Goal: Information Seeking & Learning: Find specific page/section

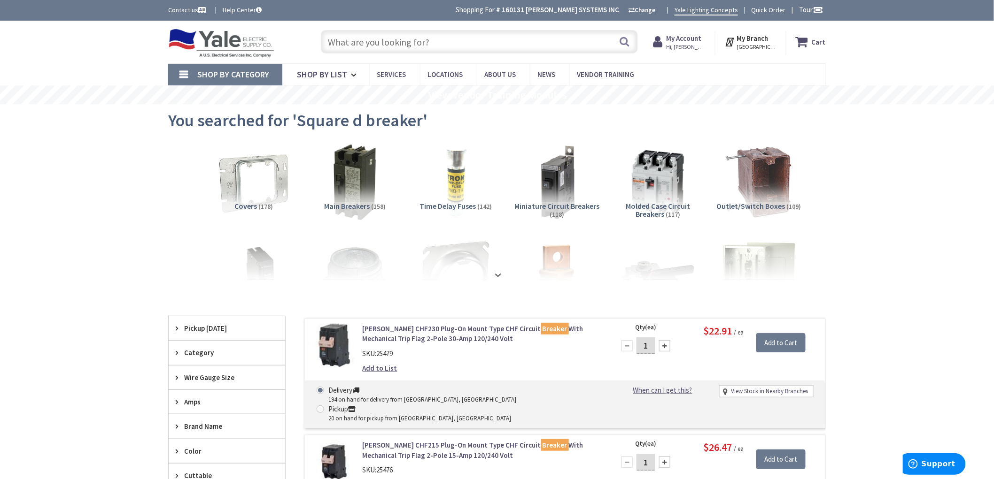
click at [435, 39] on input "text" at bounding box center [479, 41] width 317 height 23
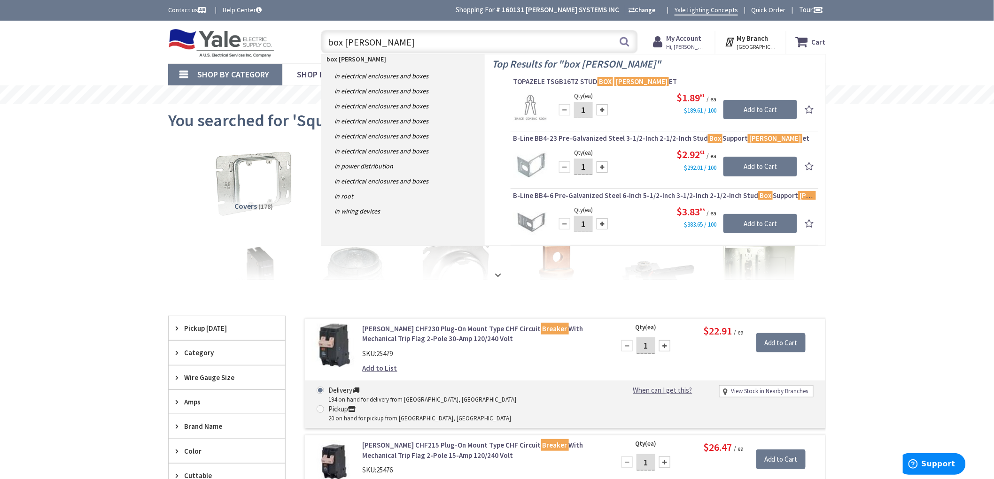
drag, startPoint x: 112, startPoint y: 239, endPoint x: 270, endPoint y: 189, distance: 165.8
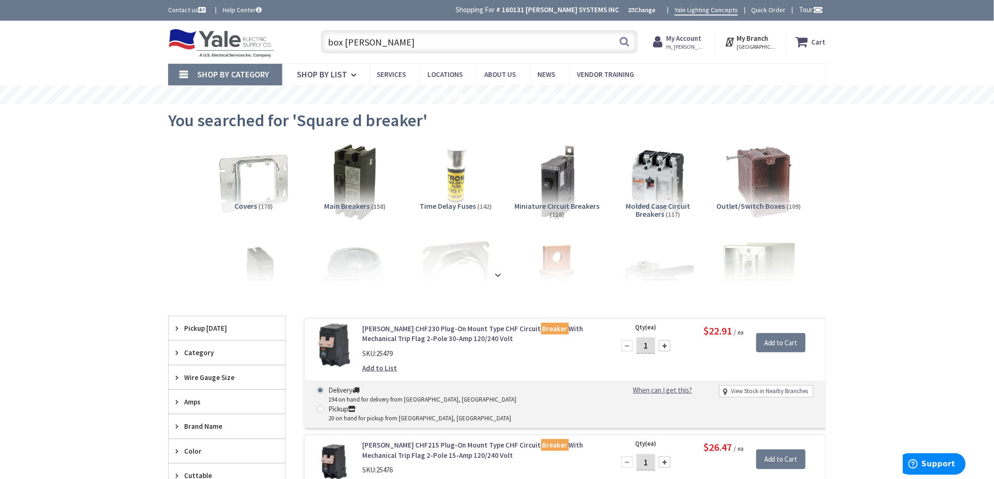
click at [379, 35] on input "box brack" at bounding box center [479, 41] width 317 height 23
type input "b"
type input "r"
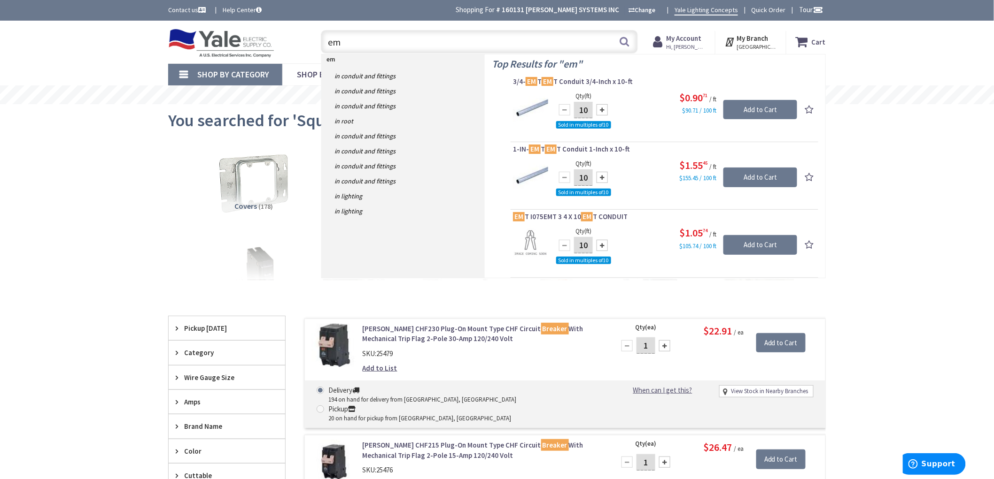
type input "e"
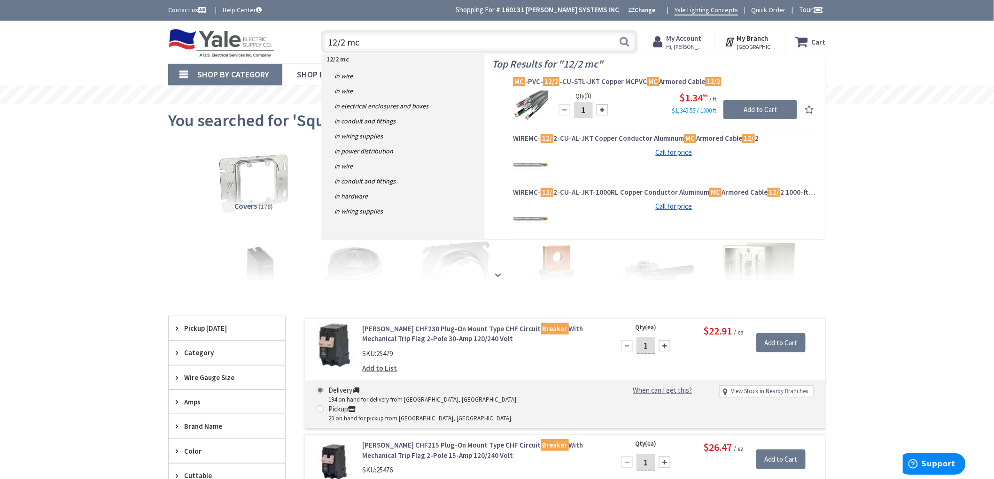
click at [429, 45] on input "12/2 mc" at bounding box center [479, 41] width 317 height 23
type input "1"
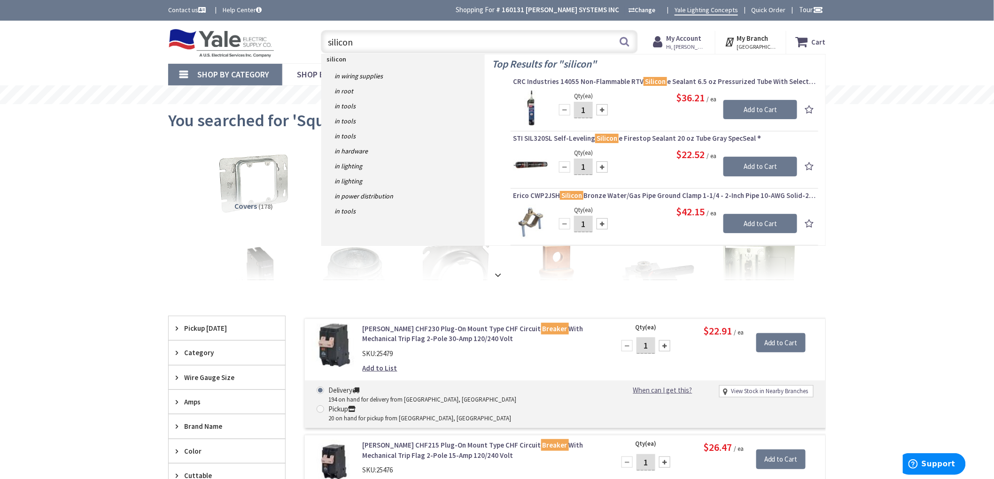
type input "silicone"
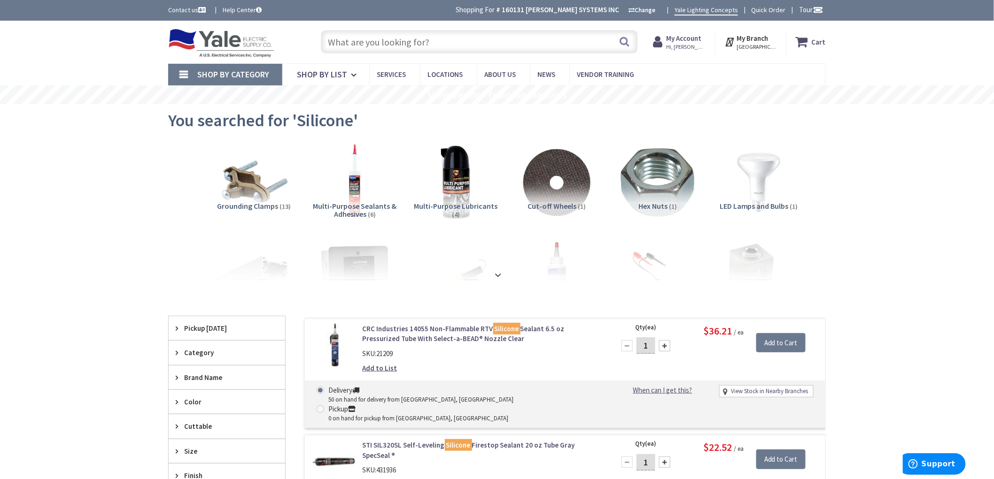
click at [373, 40] on input "text" at bounding box center [479, 41] width 317 height 23
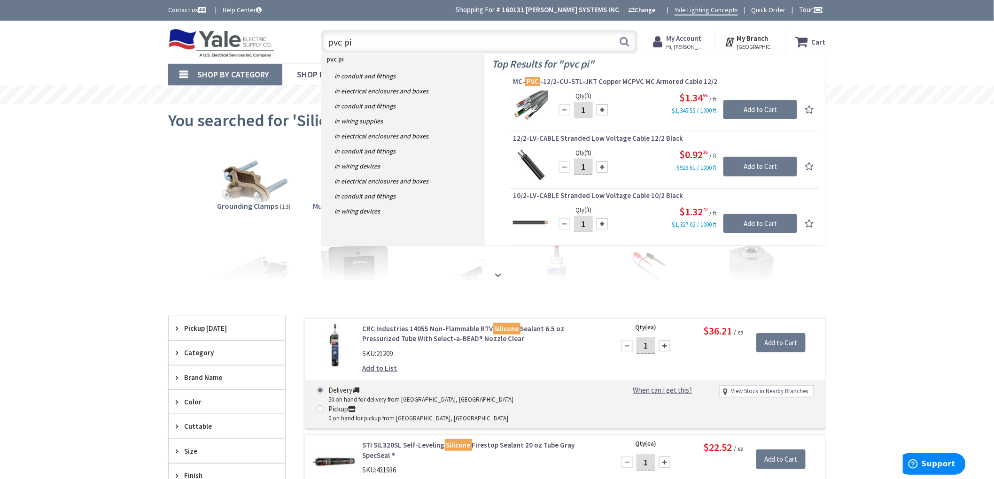
type input "pvc pip"
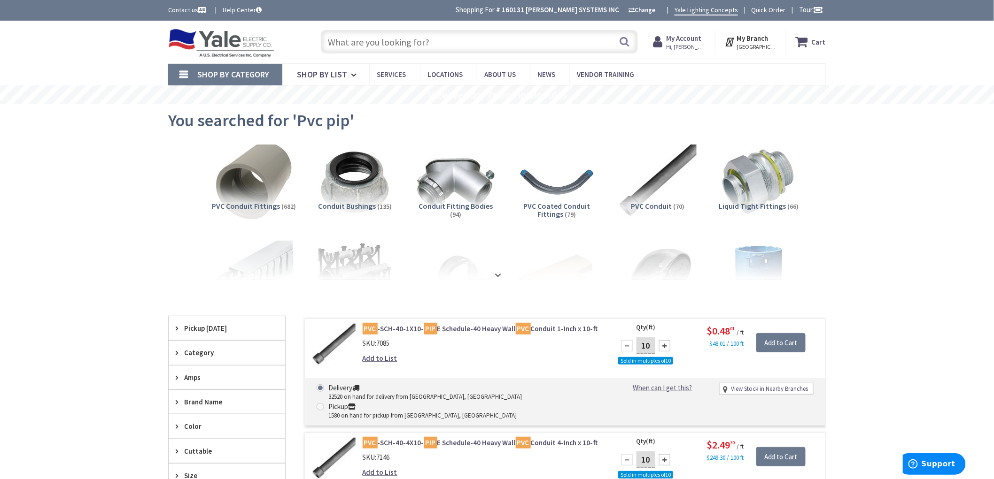
click at [261, 194] on img at bounding box center [253, 182] width 85 height 85
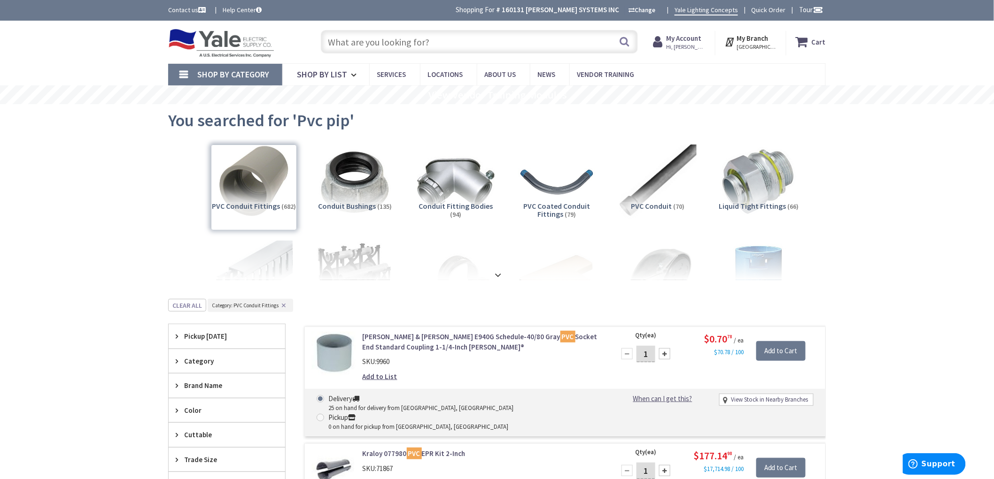
click at [385, 40] on input "text" at bounding box center [479, 41] width 317 height 23
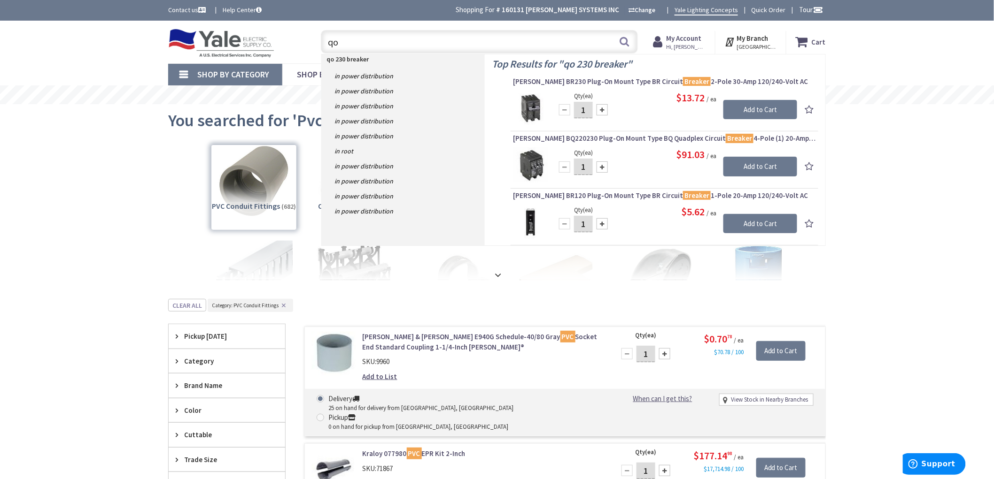
type input "q"
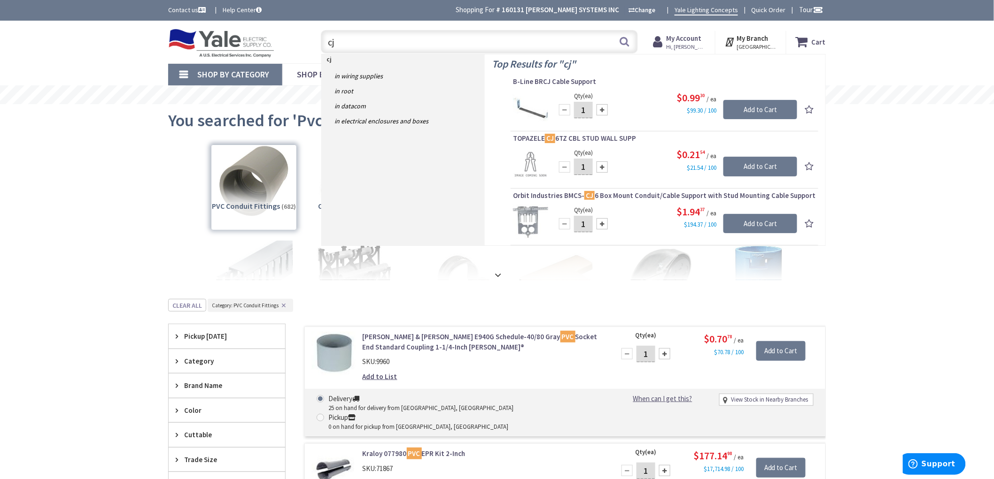
type input "c"
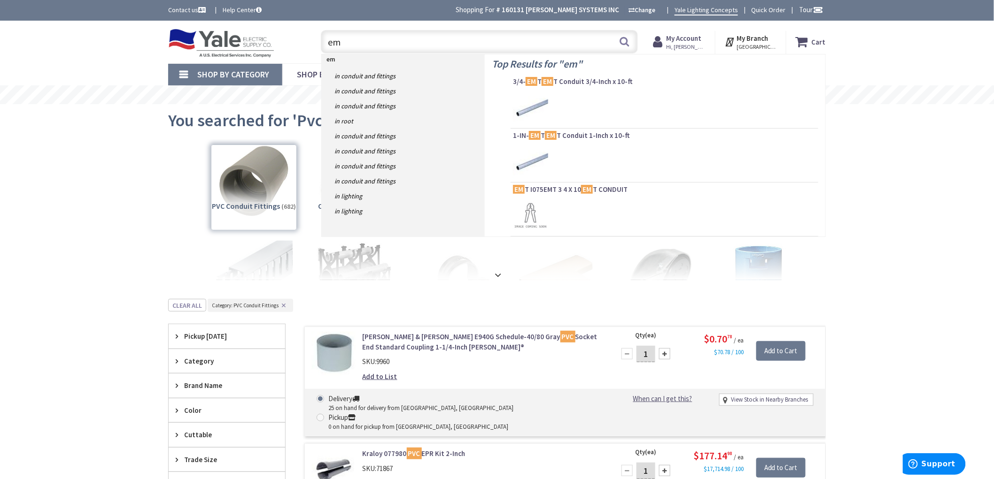
type input "emt"
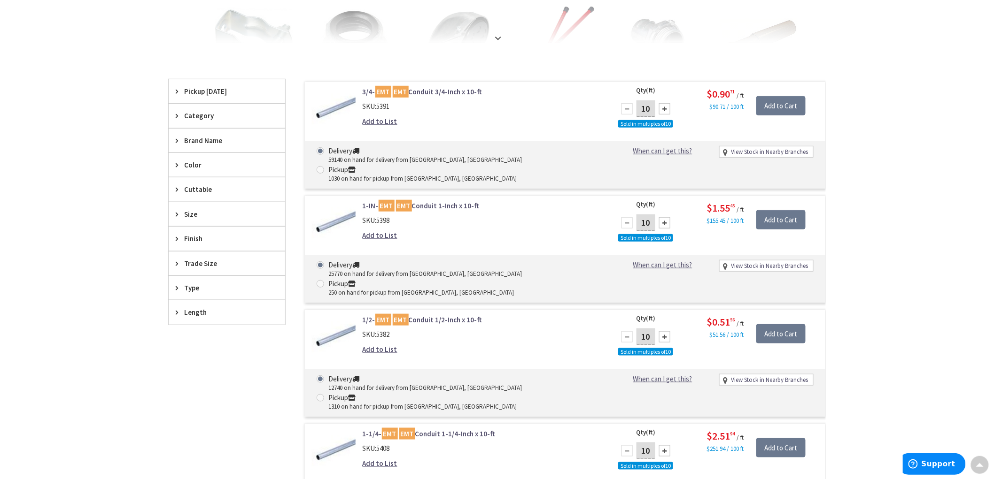
scroll to position [261, 0]
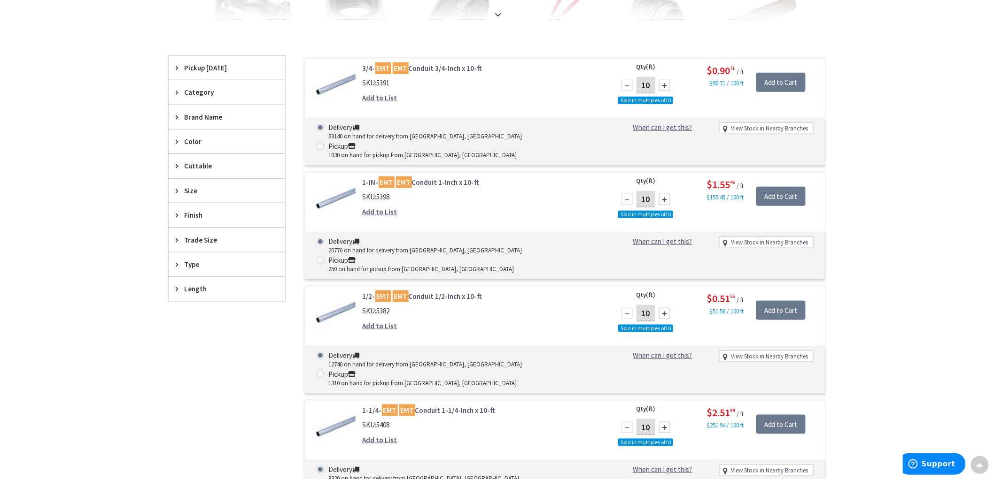
click at [212, 241] on span "Trade Size" at bounding box center [222, 240] width 77 height 10
click at [201, 301] on span "1/2 Inch" at bounding box center [227, 307] width 116 height 16
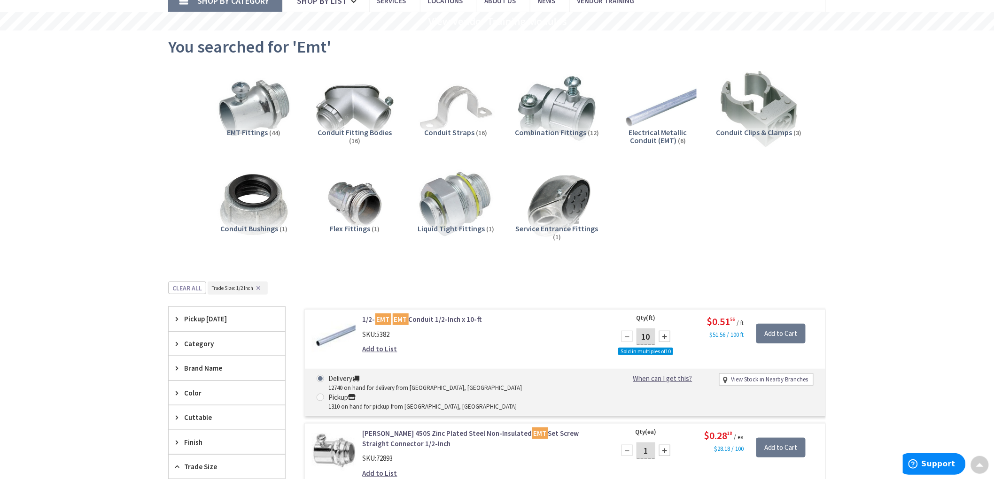
scroll to position [0, 0]
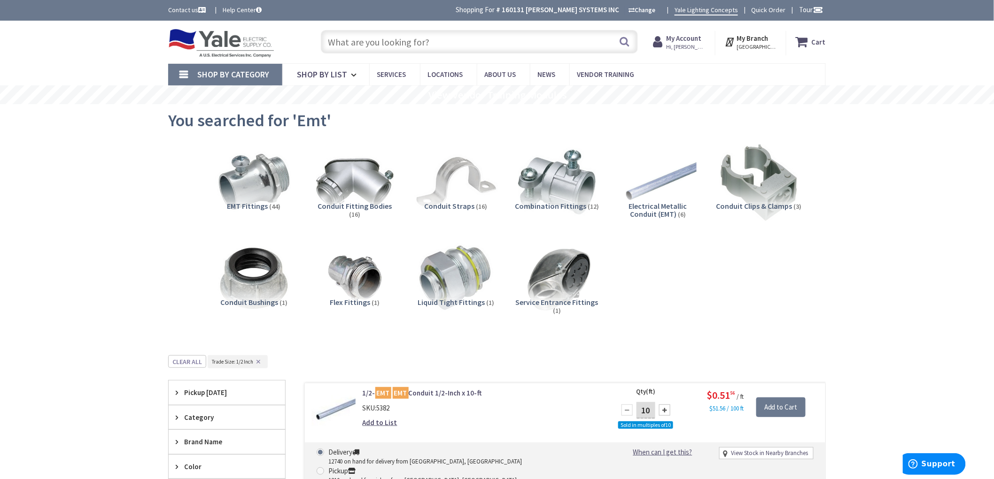
click at [455, 198] on img at bounding box center [455, 182] width 85 height 85
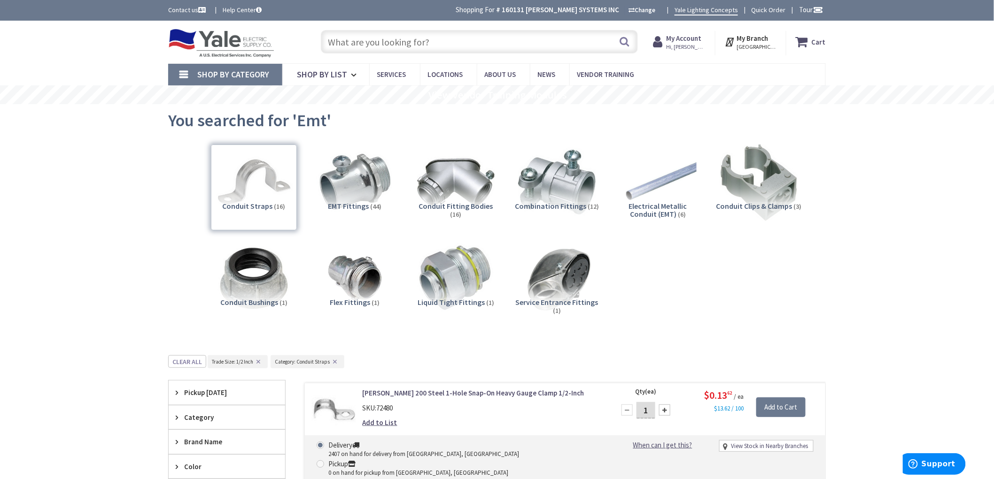
click at [346, 43] on input "text" at bounding box center [479, 41] width 317 height 23
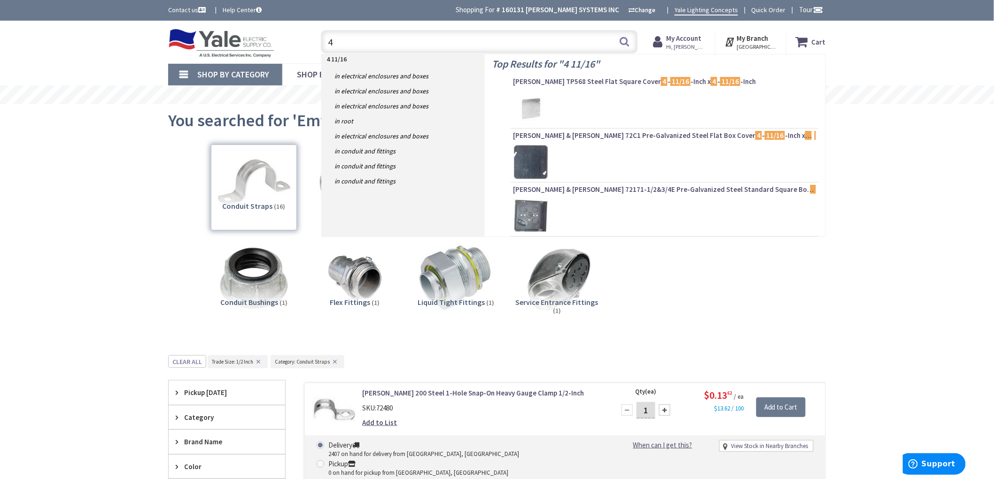
type input "4"
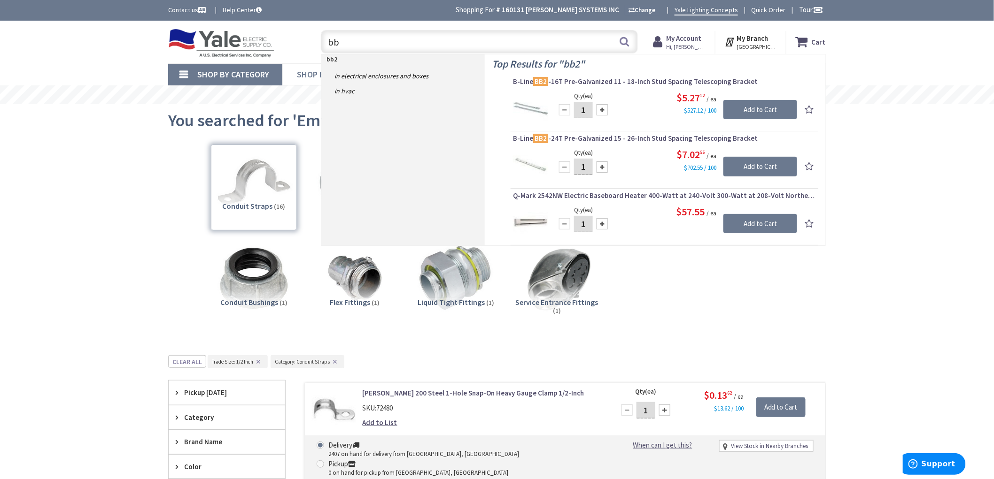
type input "b"
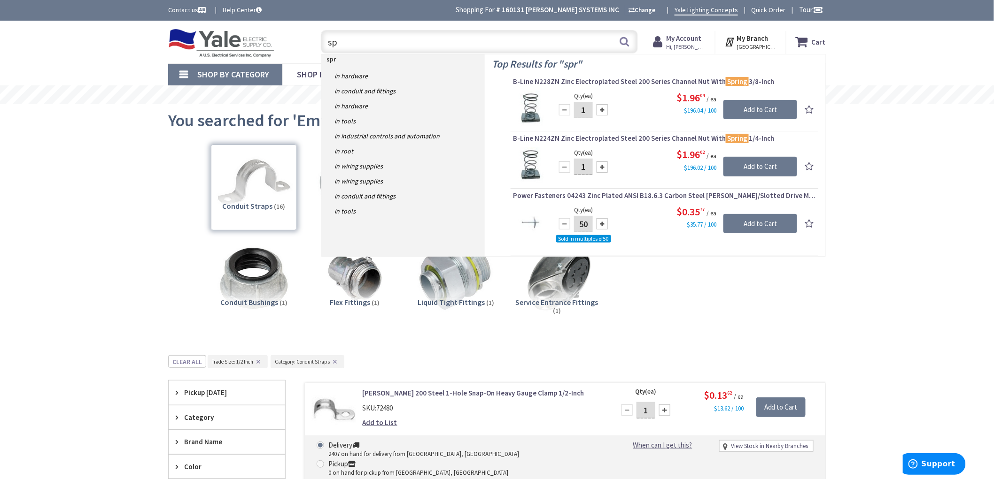
type input "s"
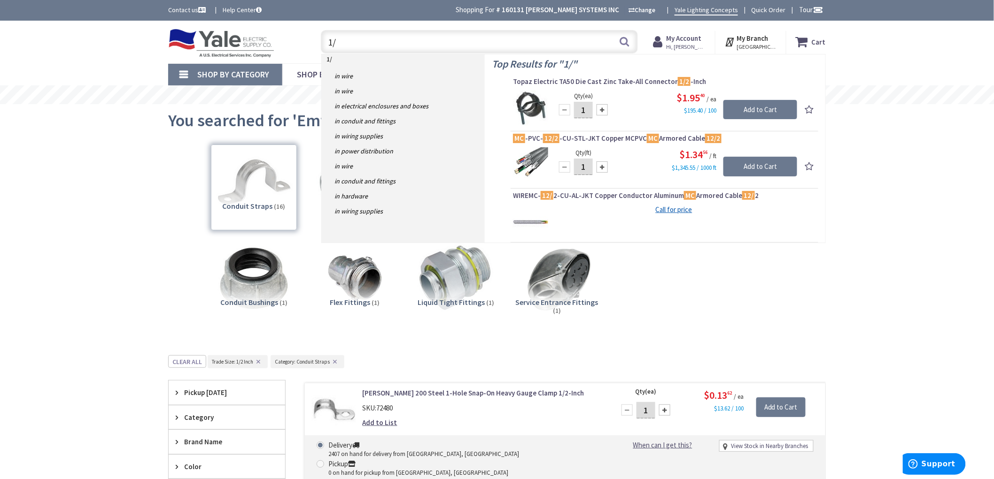
type input "1"
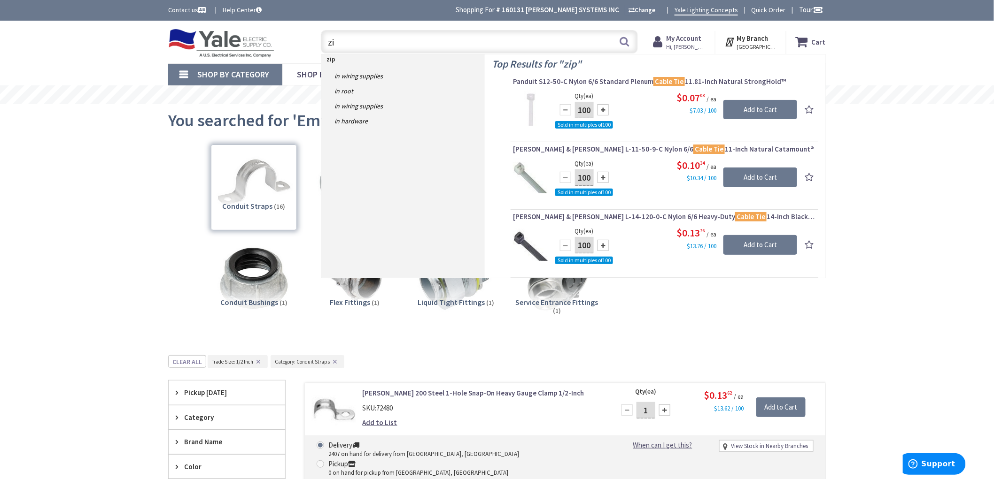
type input "z"
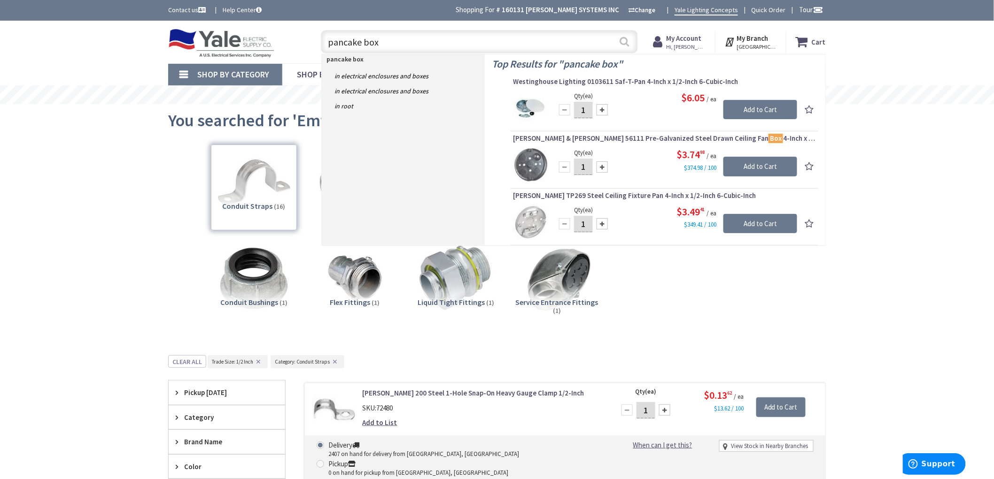
type input "pancake box"
drag, startPoint x: 625, startPoint y: 40, endPoint x: 612, endPoint y: 38, distance: 13.8
click at [625, 41] on button "Search" at bounding box center [624, 41] width 12 height 21
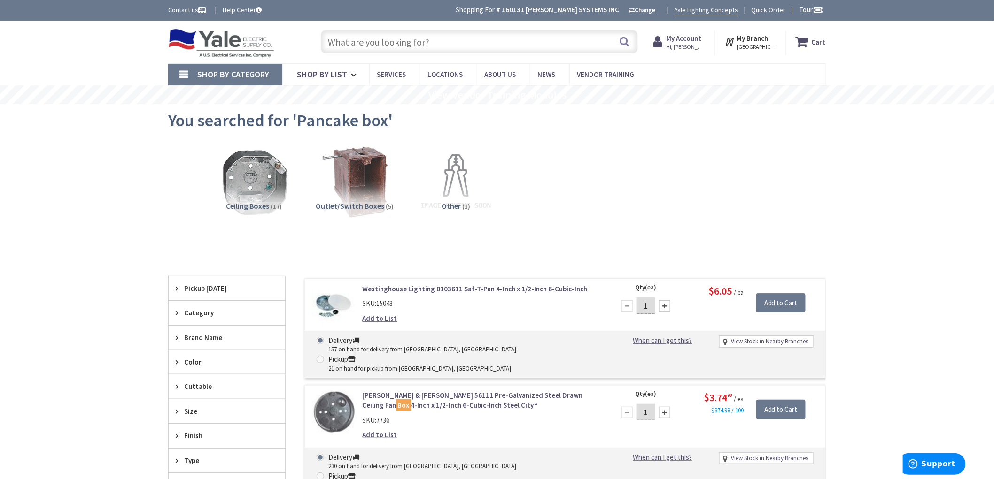
click at [351, 45] on input "text" at bounding box center [479, 41] width 317 height 23
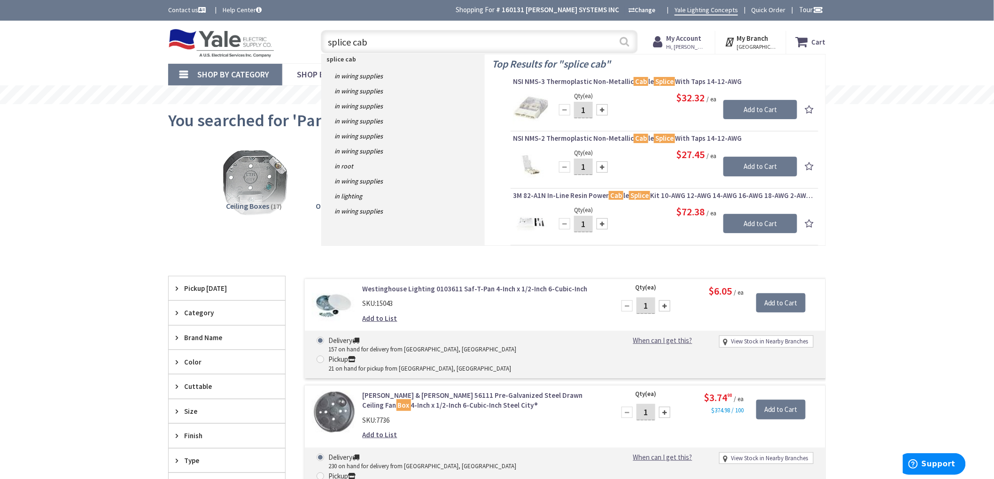
type input "splice cab"
click at [625, 41] on button "Search" at bounding box center [624, 41] width 12 height 21
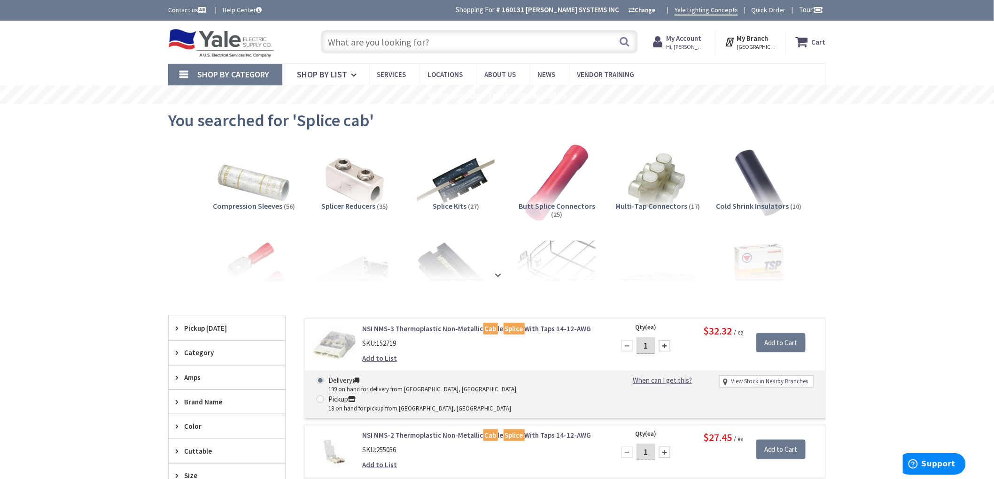
click at [390, 41] on input "text" at bounding box center [479, 41] width 317 height 23
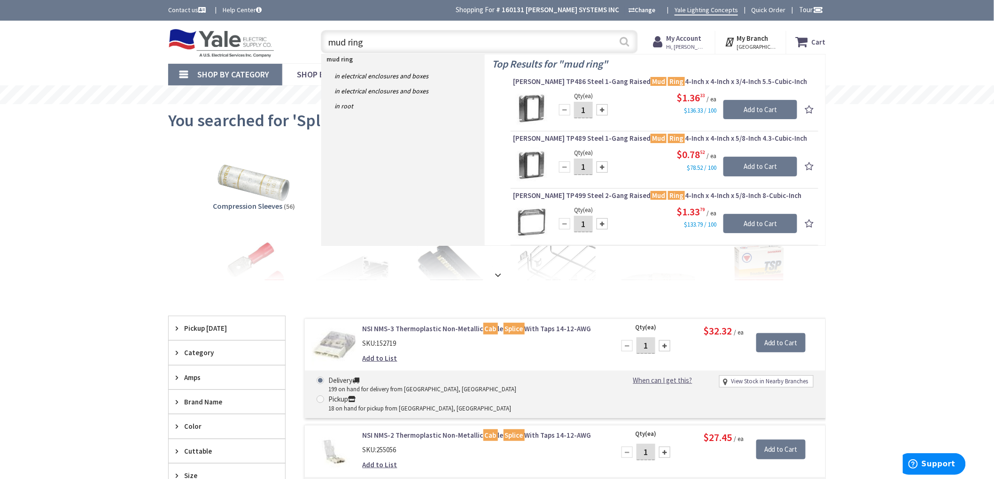
type input "mud ring"
click at [629, 34] on button "Search" at bounding box center [624, 41] width 12 height 21
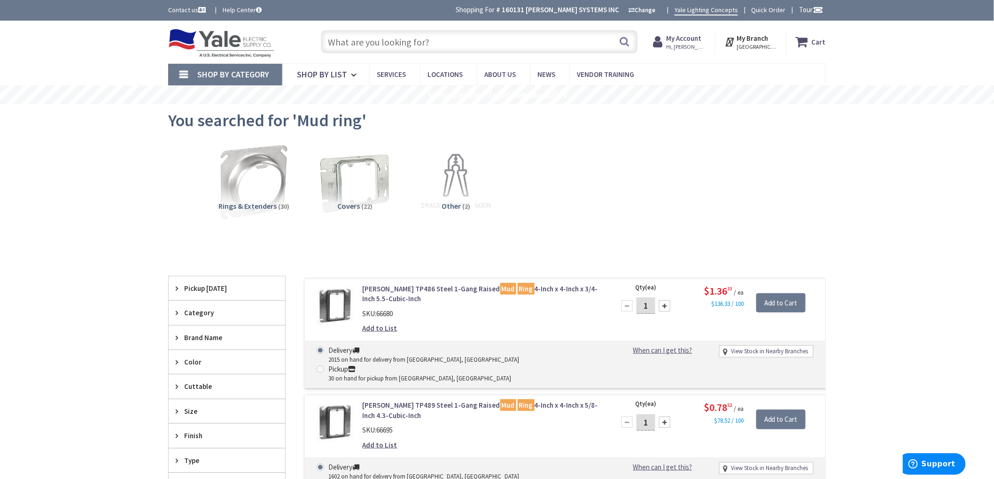
click at [607, 217] on div "Rings & Extenders (30) Covers (22) Other (2)" at bounding box center [497, 189] width 625 height 101
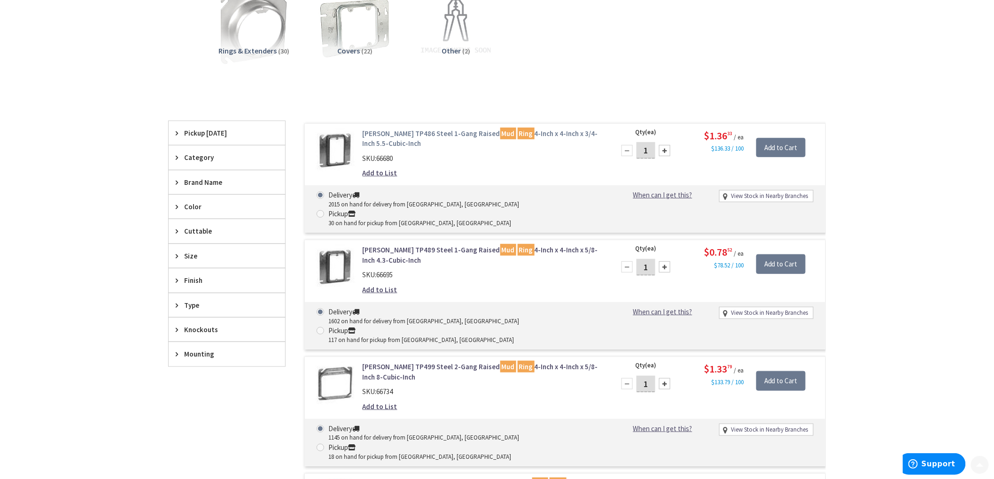
scroll to position [156, 0]
click at [197, 304] on span "Type" at bounding box center [222, 305] width 77 height 10
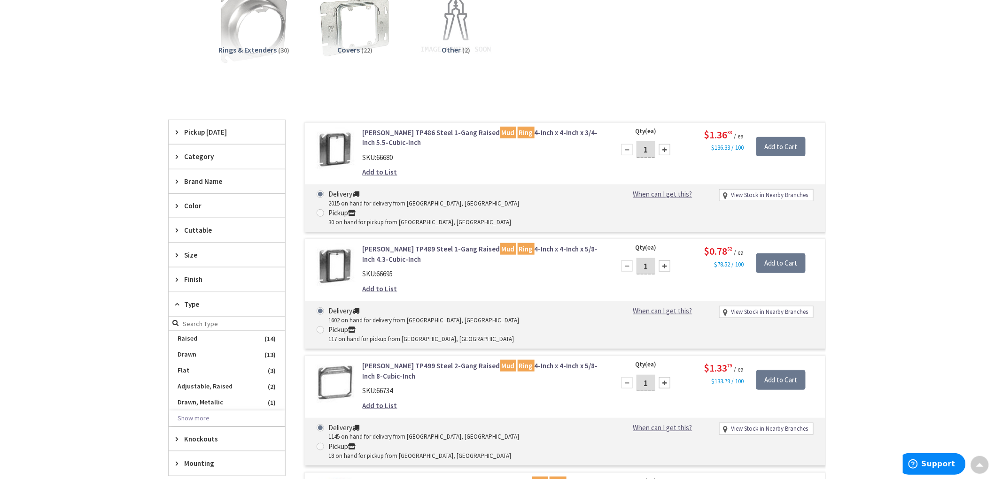
click at [197, 304] on span "Type" at bounding box center [222, 305] width 77 height 10
click at [204, 354] on span "Mounting" at bounding box center [222, 353] width 77 height 10
click at [193, 252] on span "Size" at bounding box center [222, 255] width 77 height 10
click at [216, 369] on button "Show more" at bounding box center [227, 370] width 116 height 16
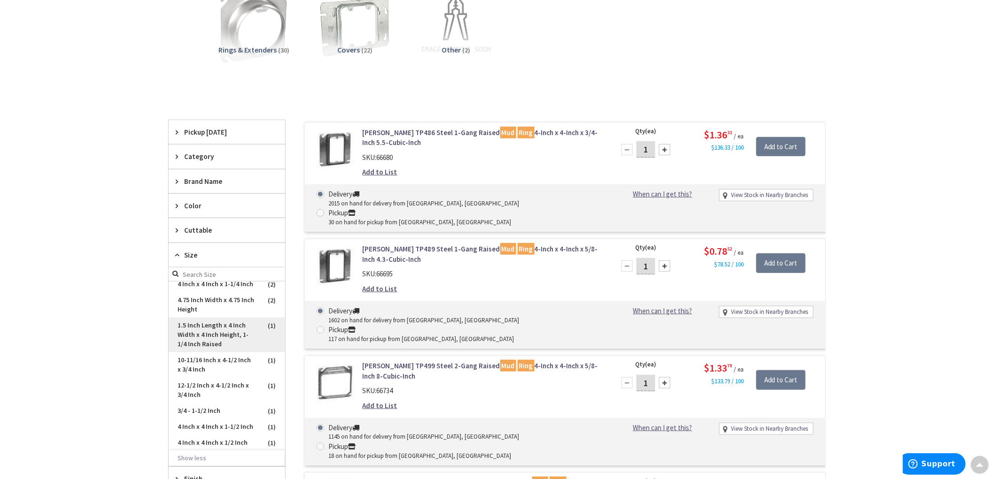
scroll to position [104, 0]
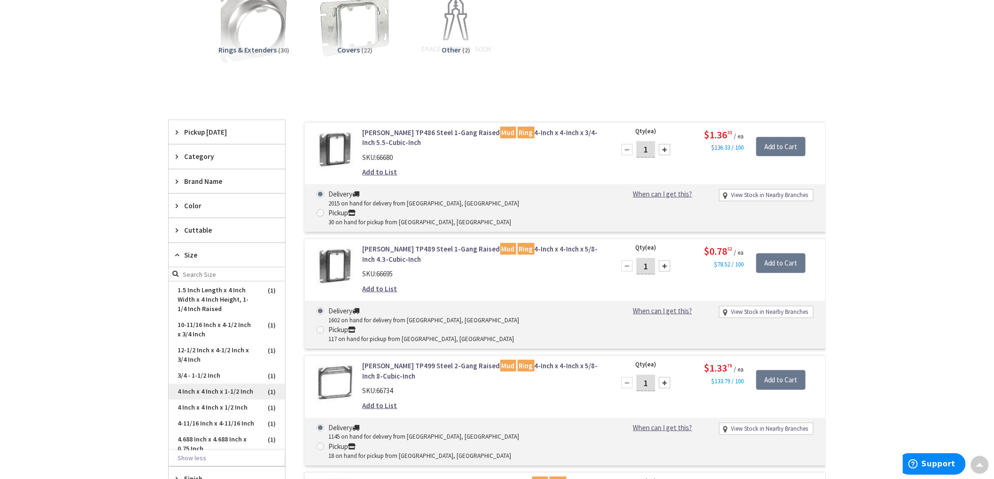
click at [234, 400] on span "4 Inch x 4 Inch x 1-1/2 Inch" at bounding box center [227, 392] width 116 height 16
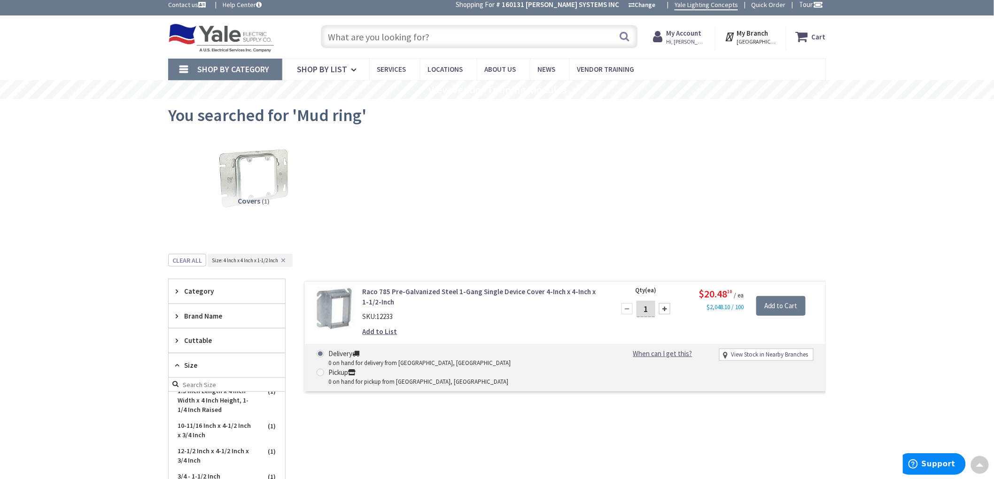
scroll to position [0, 0]
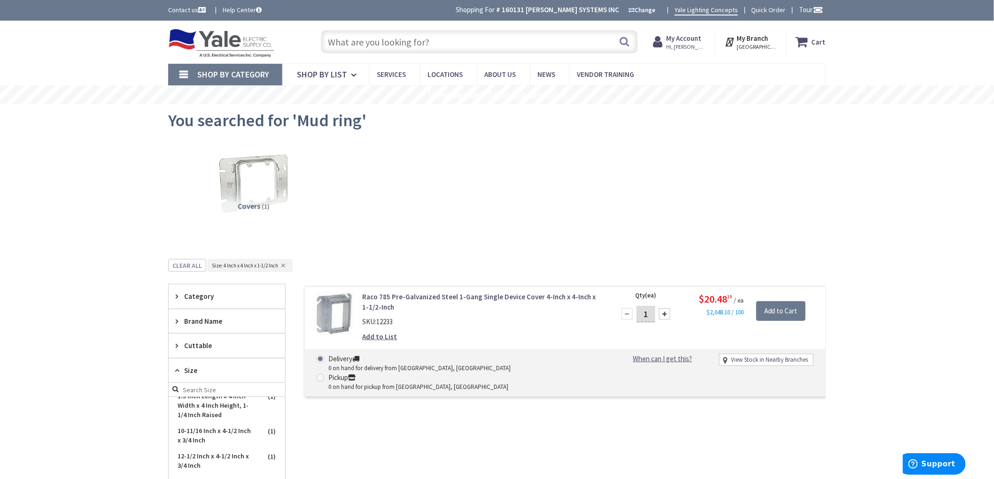
click at [409, 45] on input "text" at bounding box center [479, 41] width 317 height 23
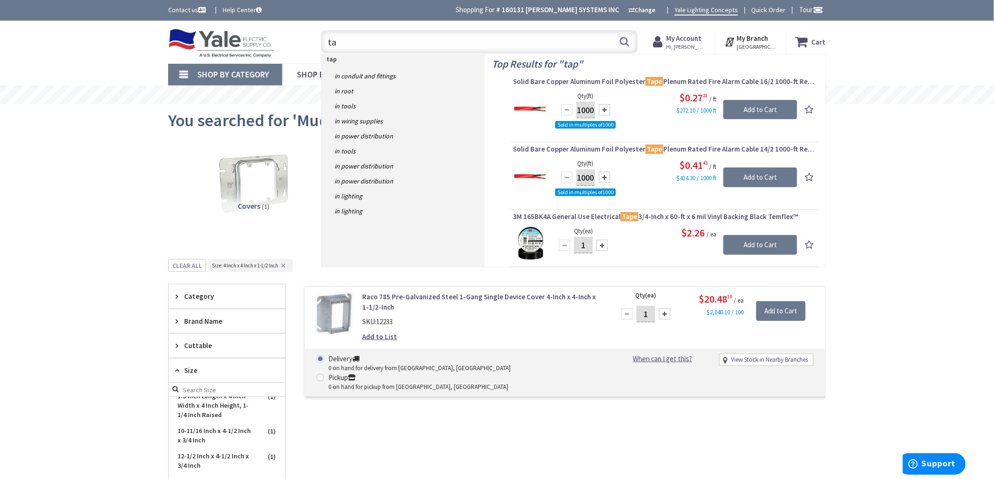
type input "t"
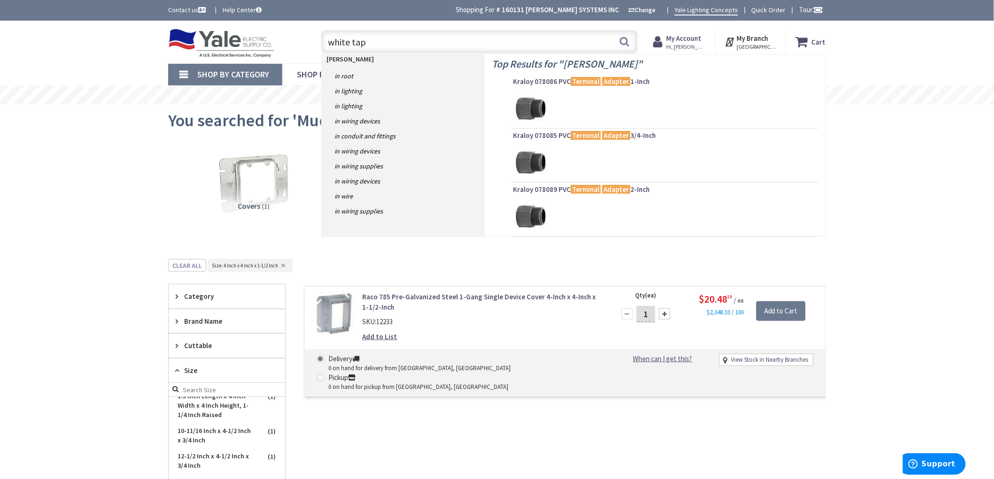
type input "white tape"
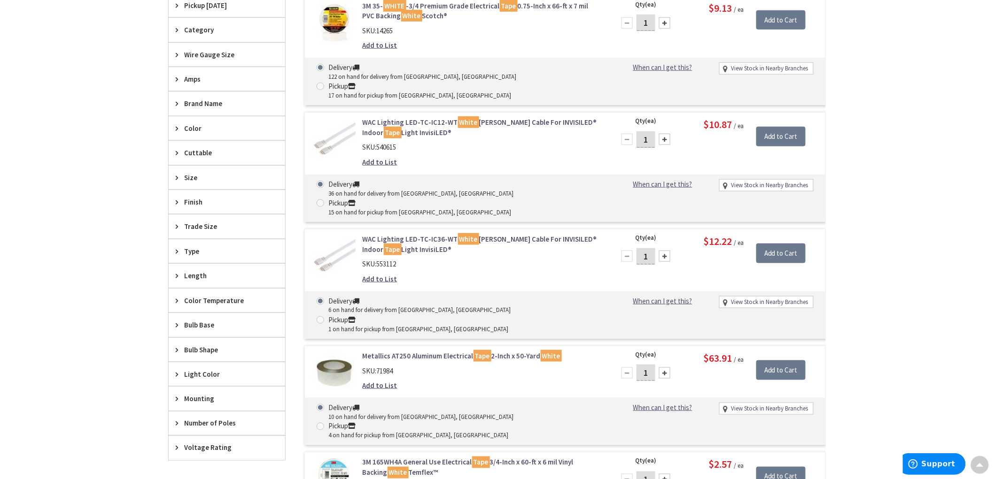
scroll to position [471, 0]
